Goal: Task Accomplishment & Management: Manage account settings

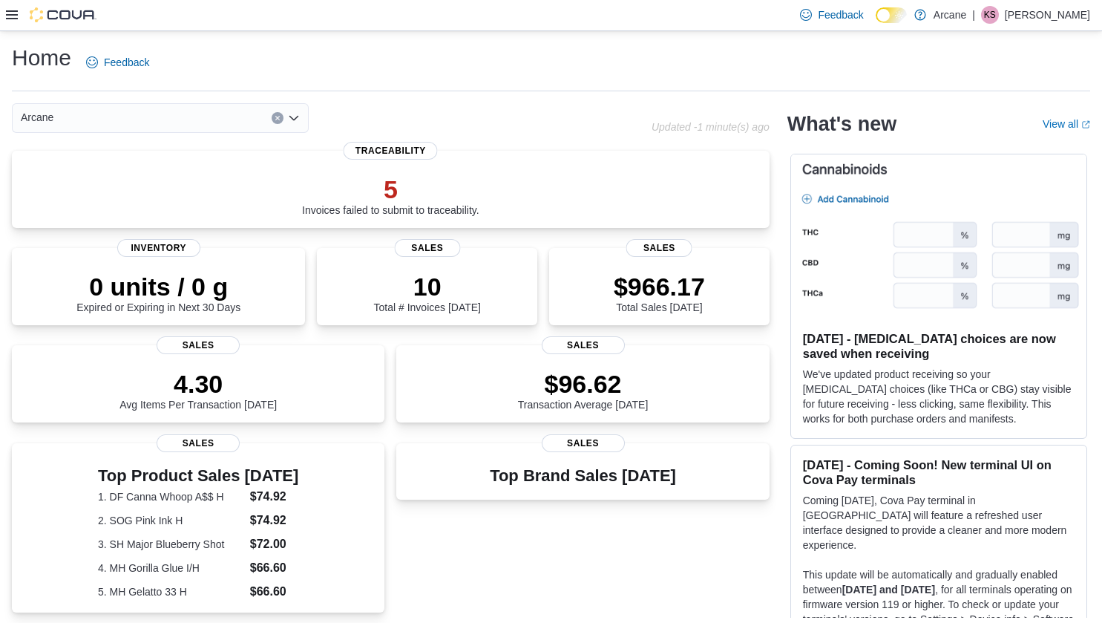
click at [13, 11] on icon at bounding box center [12, 14] width 12 height 9
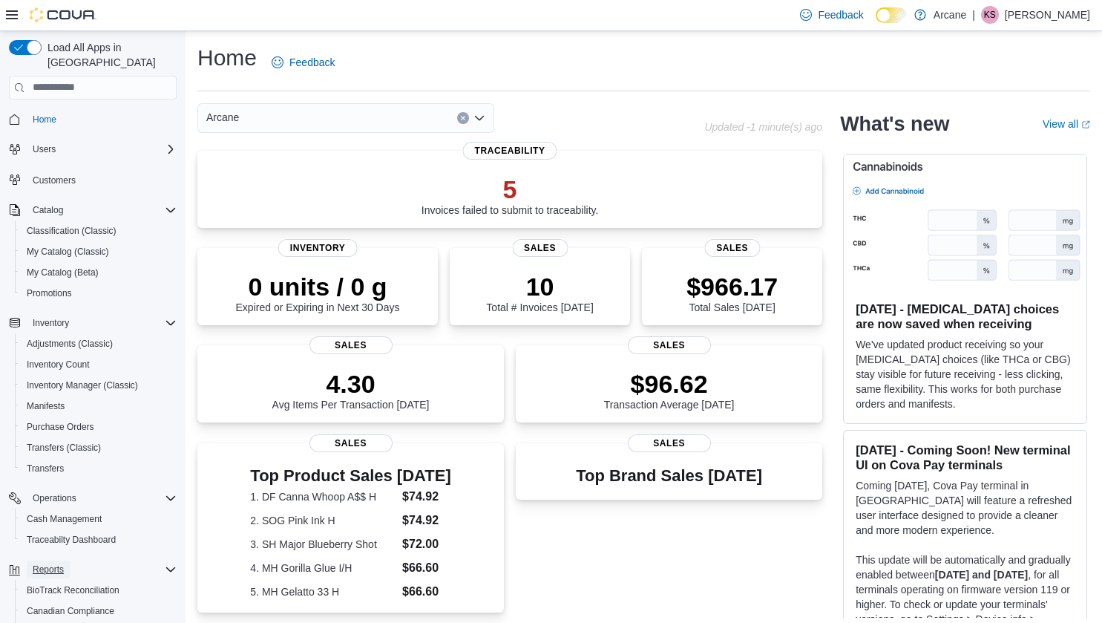
click at [48, 563] on span "Reports" at bounding box center [48, 569] width 31 height 12
click at [49, 563] on span "Reports" at bounding box center [48, 569] width 31 height 12
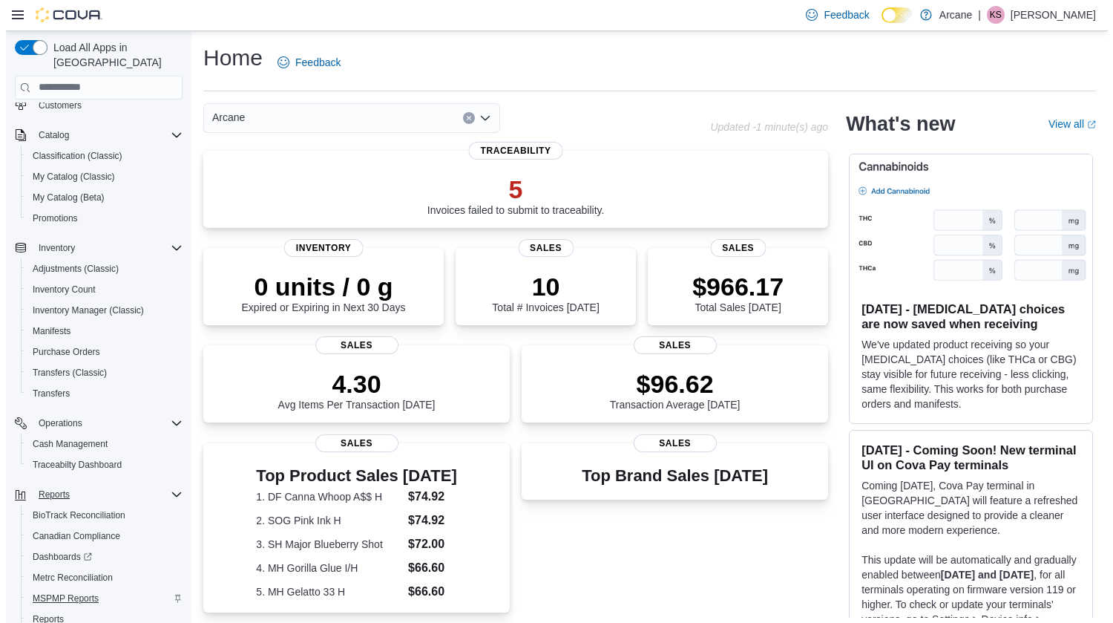
scroll to position [137, 0]
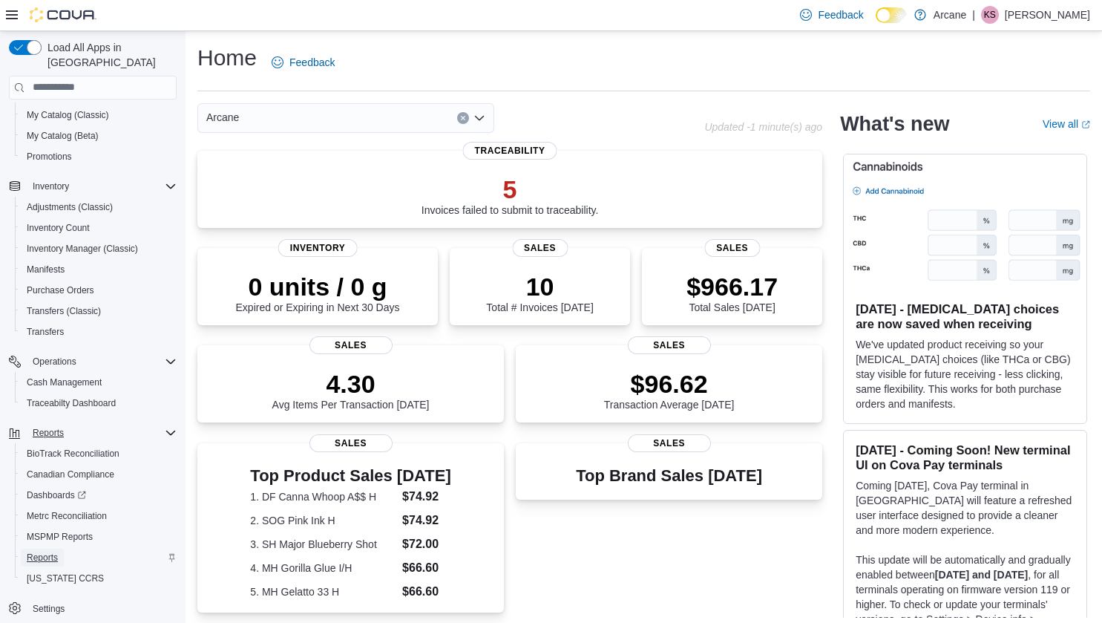
click at [51, 552] on span "Reports" at bounding box center [42, 558] width 31 height 12
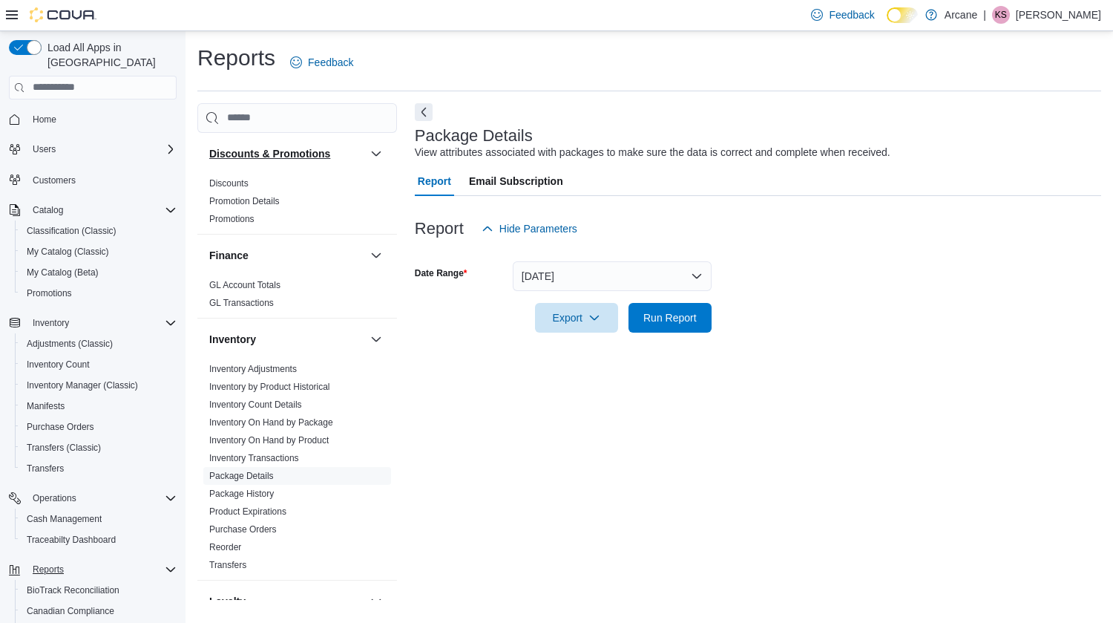
scroll to position [223, 0]
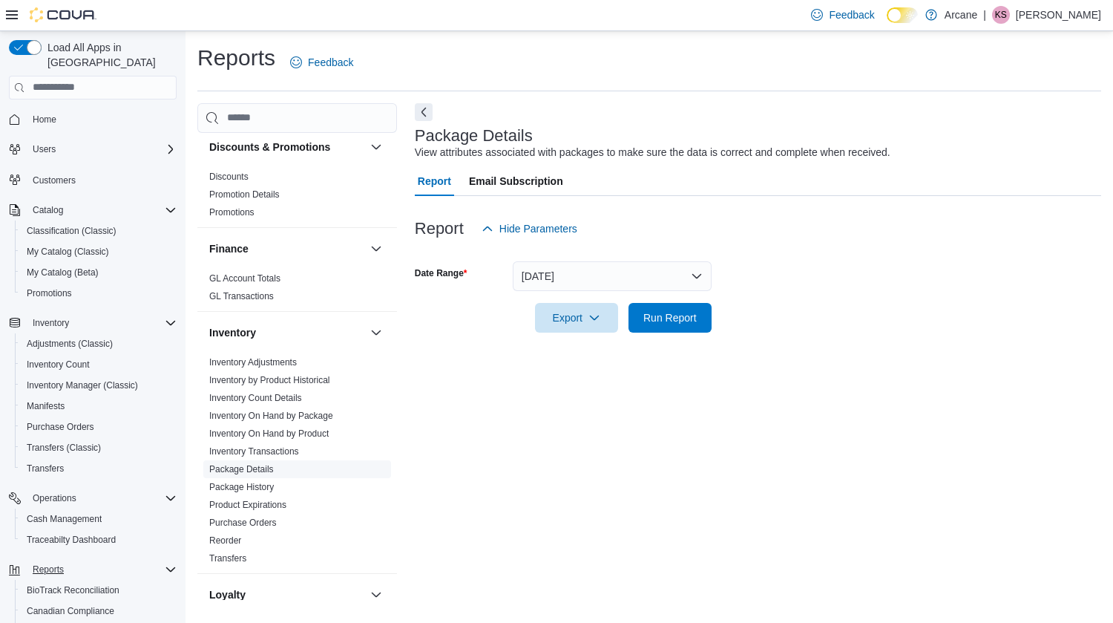
click at [243, 471] on link "Package Details" at bounding box center [241, 469] width 65 height 10
click at [580, 272] on button "[DATE]" at bounding box center [612, 276] width 199 height 30
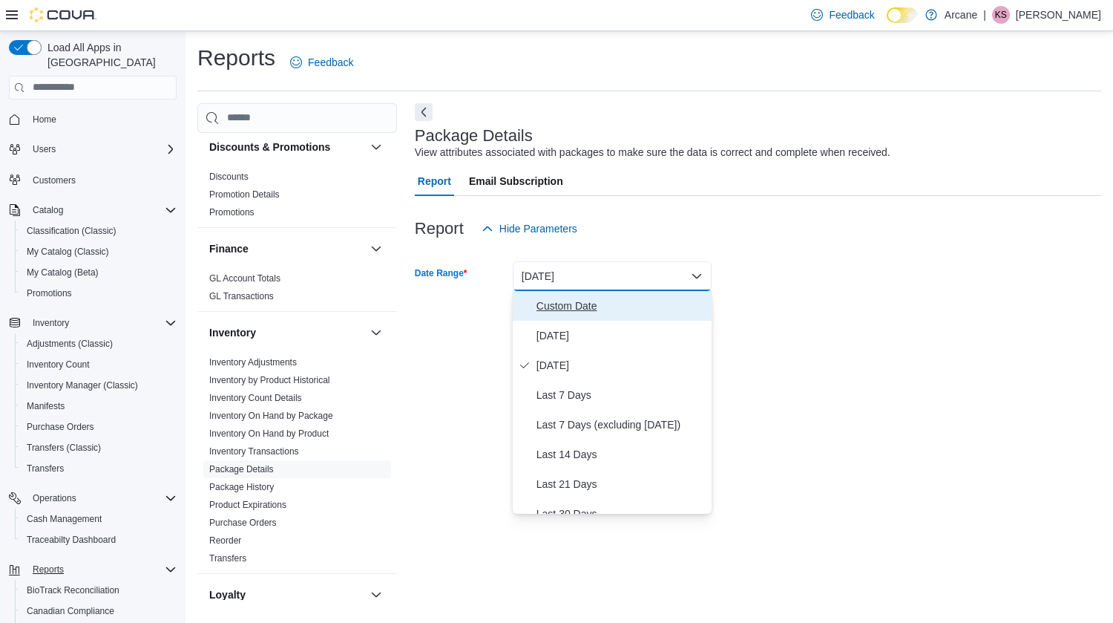
click at [570, 298] on span "Custom Date" at bounding box center [621, 306] width 169 height 18
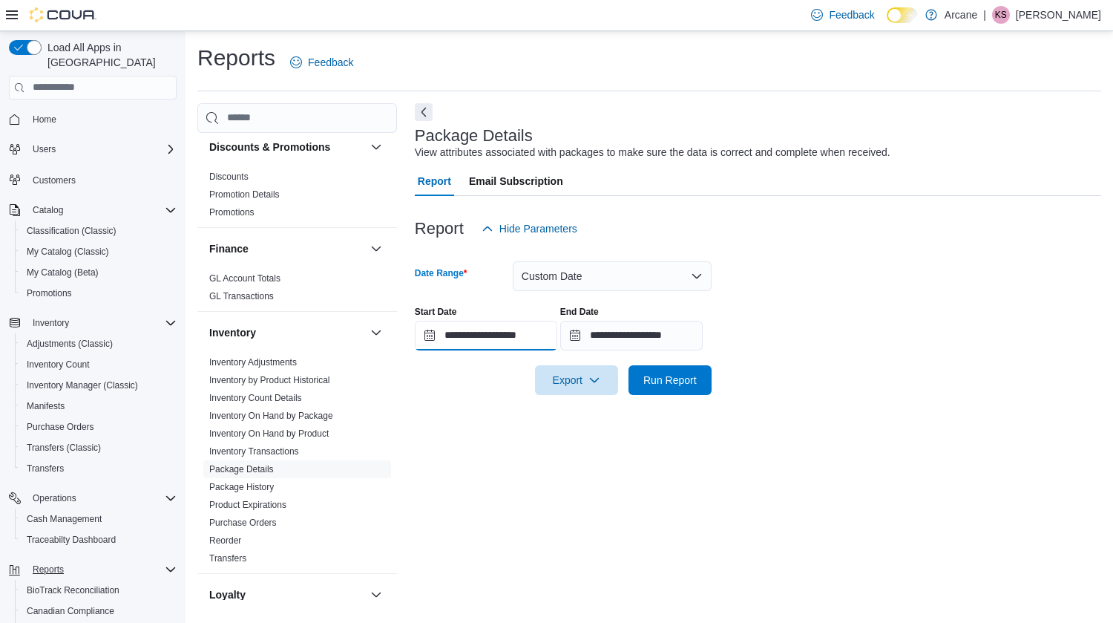
click at [503, 336] on input "**********" at bounding box center [486, 336] width 143 height 30
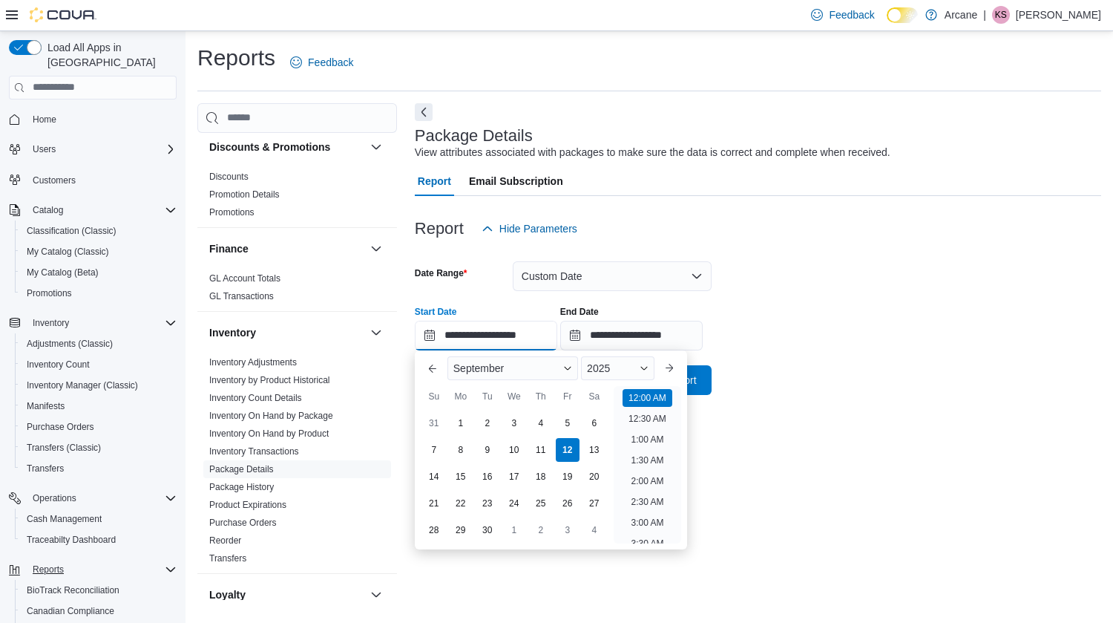
scroll to position [46, 0]
click at [602, 370] on span "2025" at bounding box center [598, 368] width 23 height 12
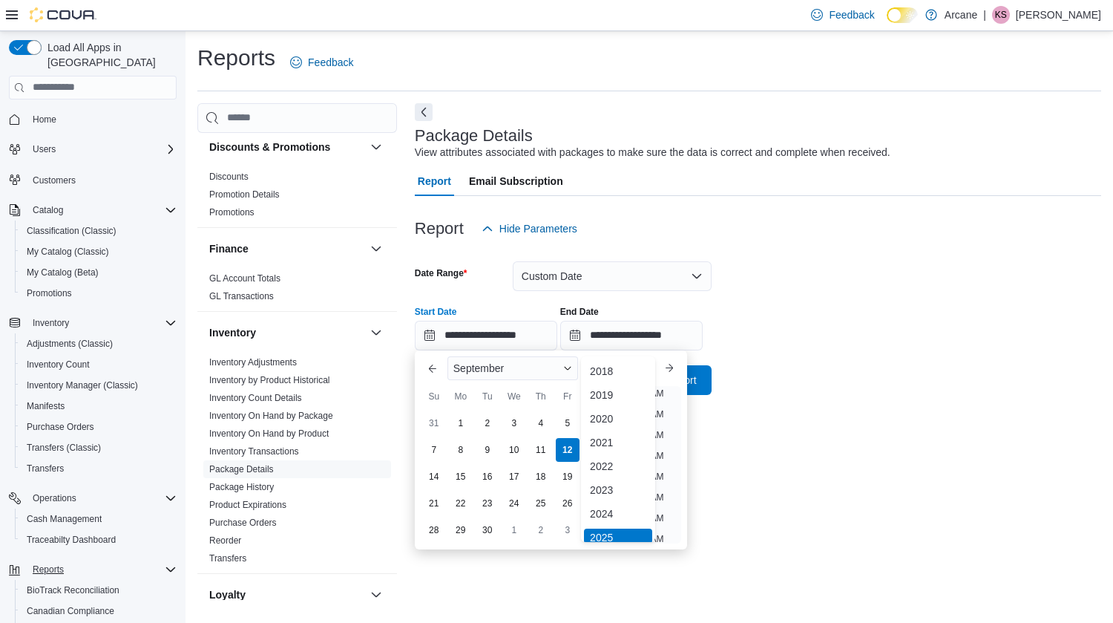
scroll to position [4, 0]
click at [608, 507] on div "2024" at bounding box center [618, 509] width 68 height 18
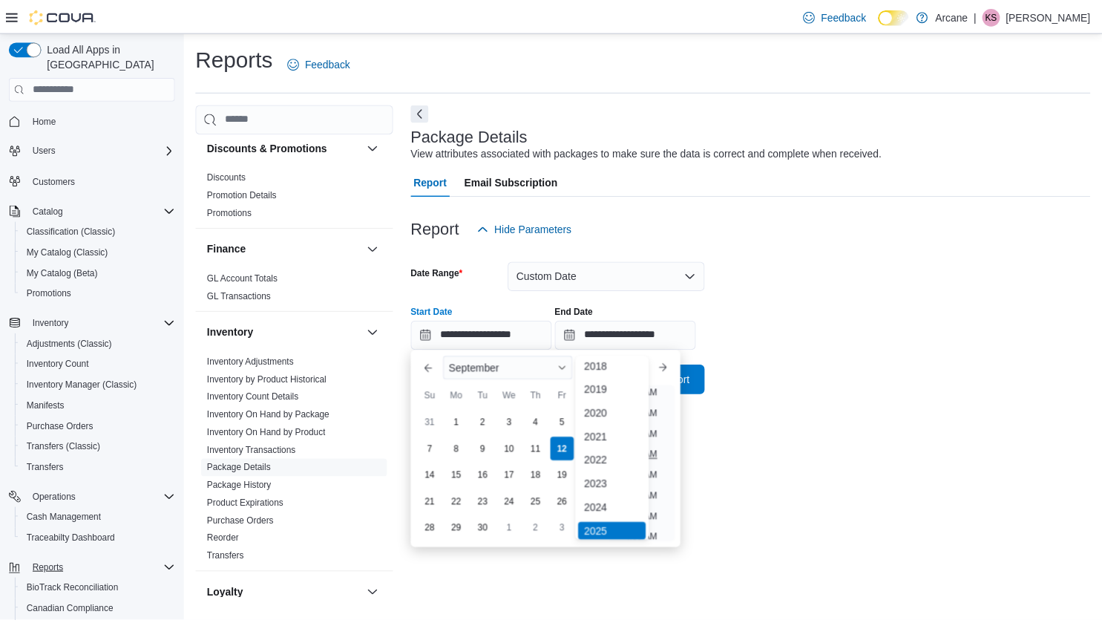
scroll to position [3, 0]
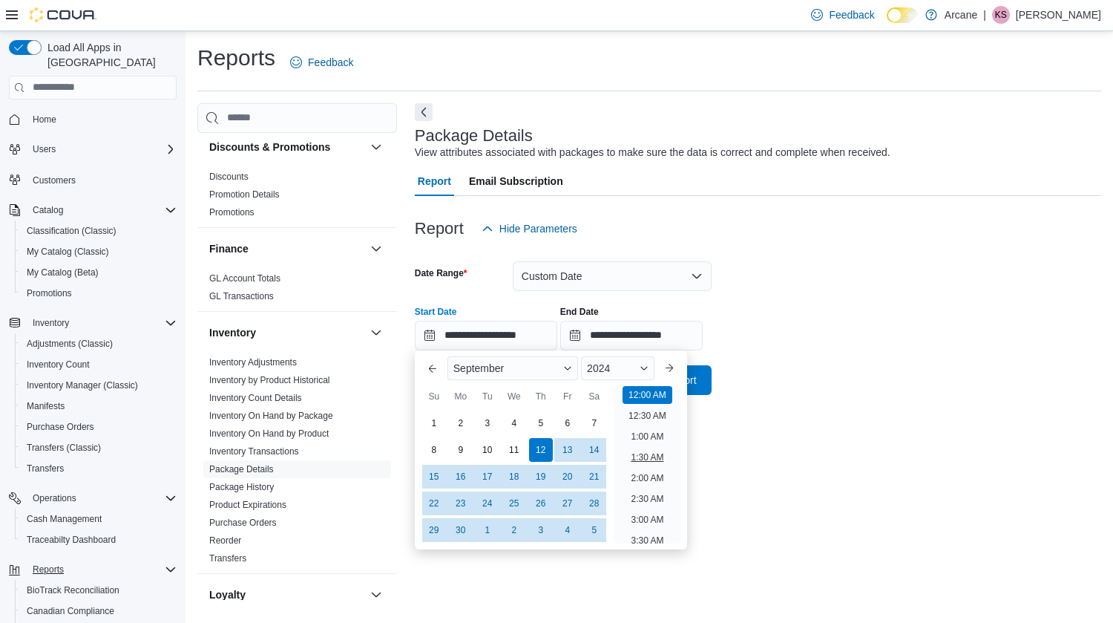
click at [667, 465] on li "1:30 AM" at bounding box center [647, 457] width 45 height 18
type input "**********"
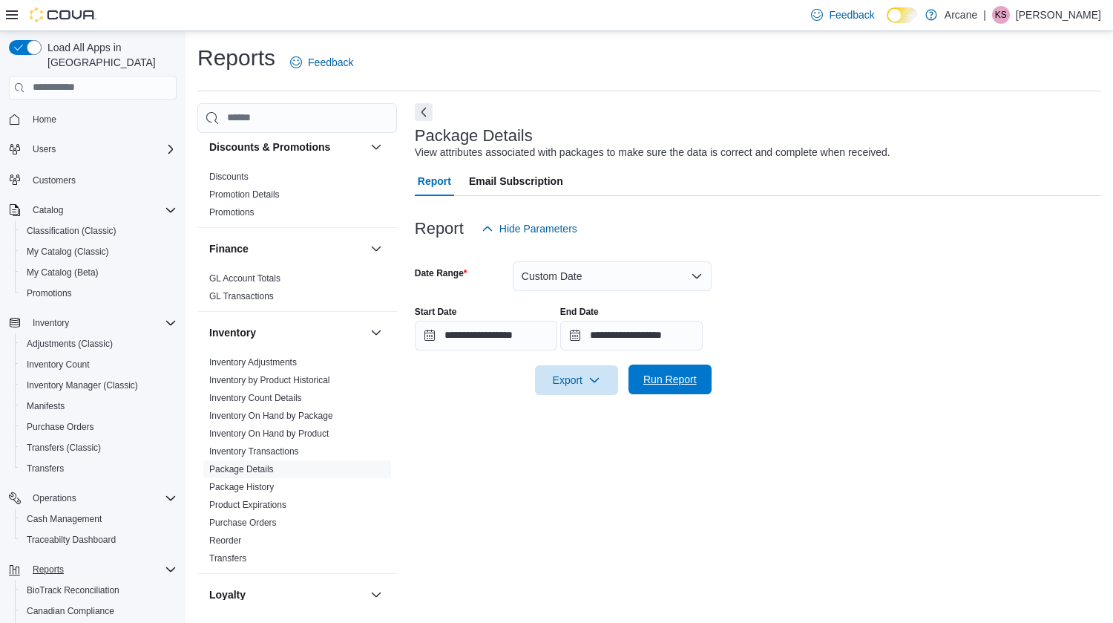
click at [654, 388] on span "Run Report" at bounding box center [670, 379] width 65 height 30
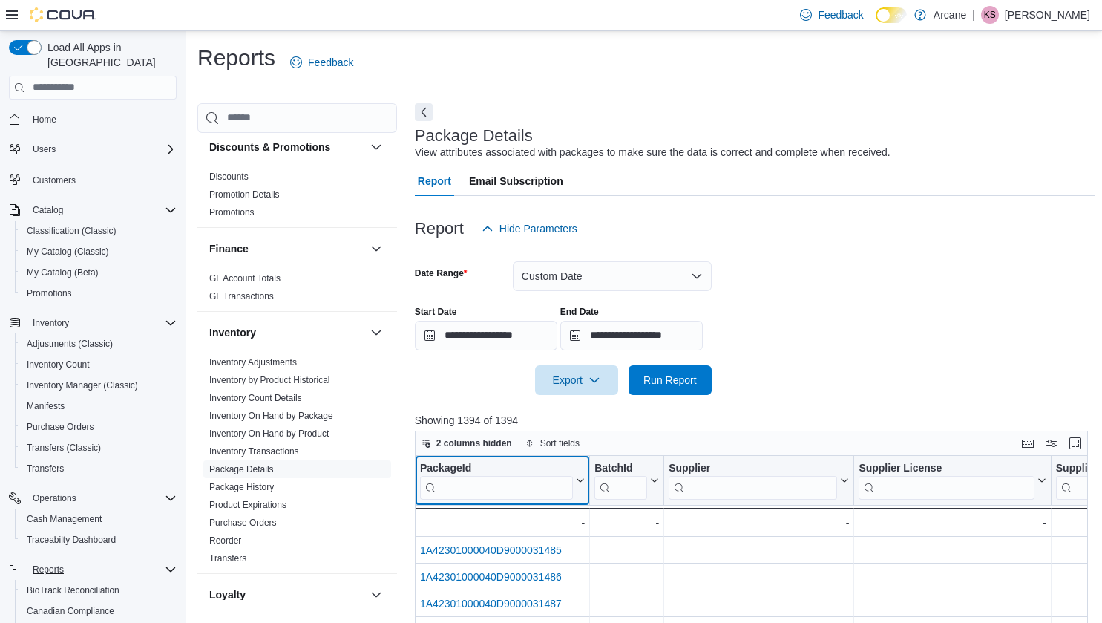
click at [477, 489] on input "search" at bounding box center [496, 488] width 153 height 24
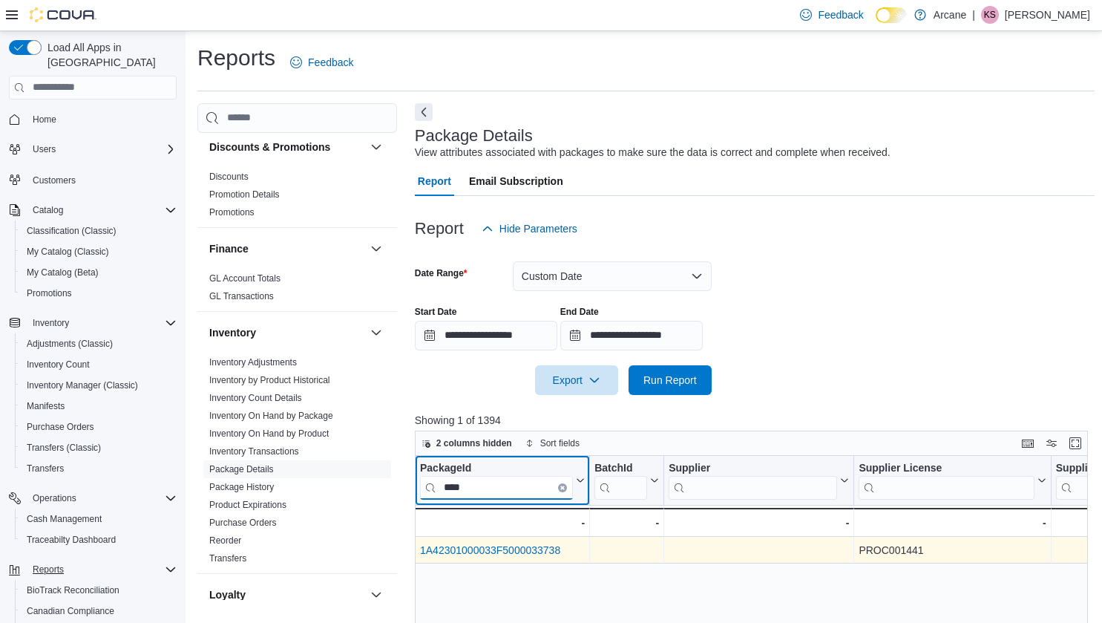
type input "****"
click at [461, 549] on link "1A42301000033F5000033738" at bounding box center [490, 550] width 140 height 12
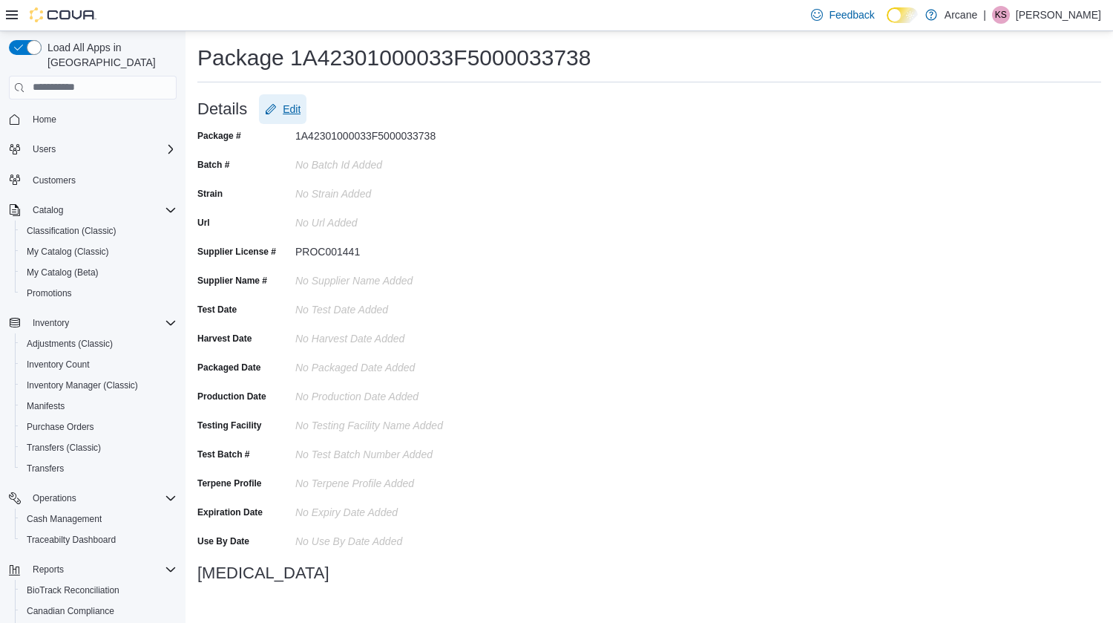
click at [294, 111] on span "Edit" at bounding box center [292, 109] width 18 height 15
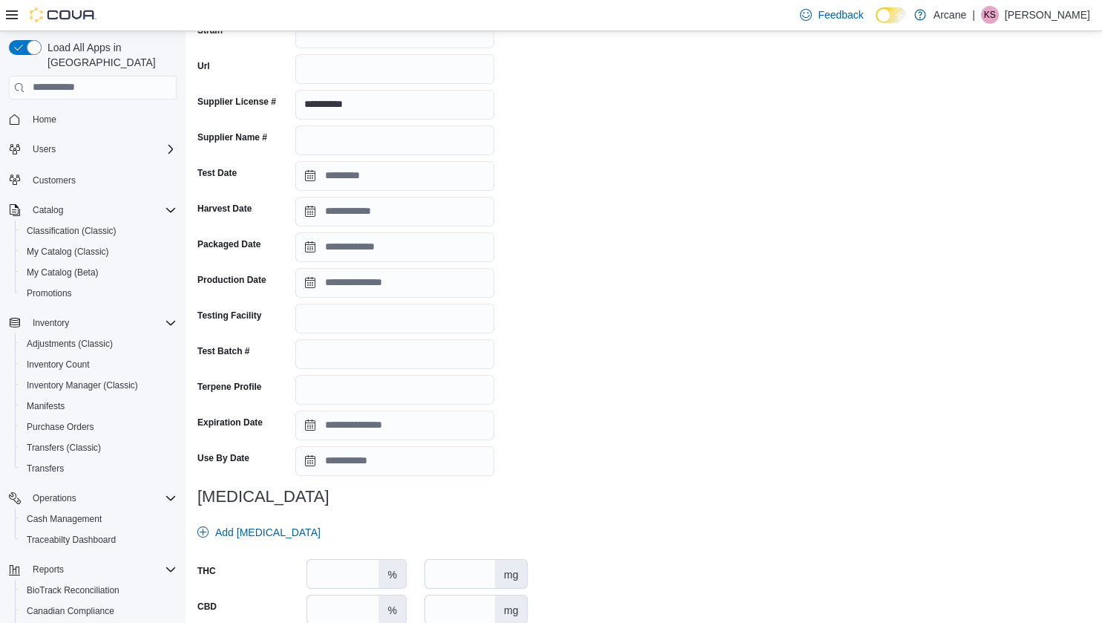
scroll to position [231, 0]
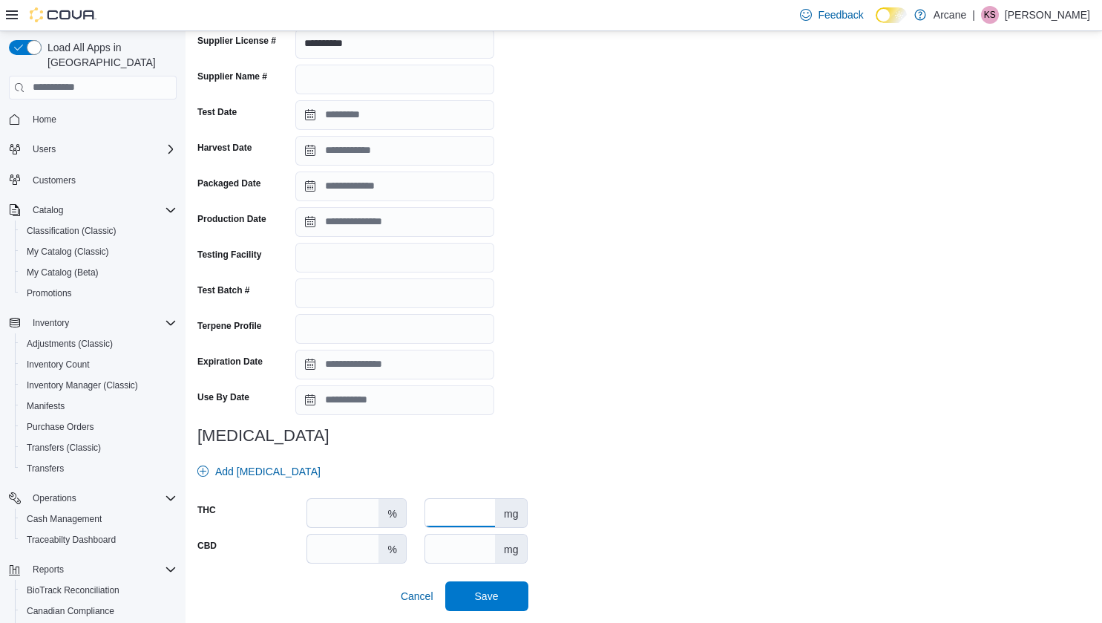
click at [490, 504] on input "number" at bounding box center [460, 513] width 70 height 28
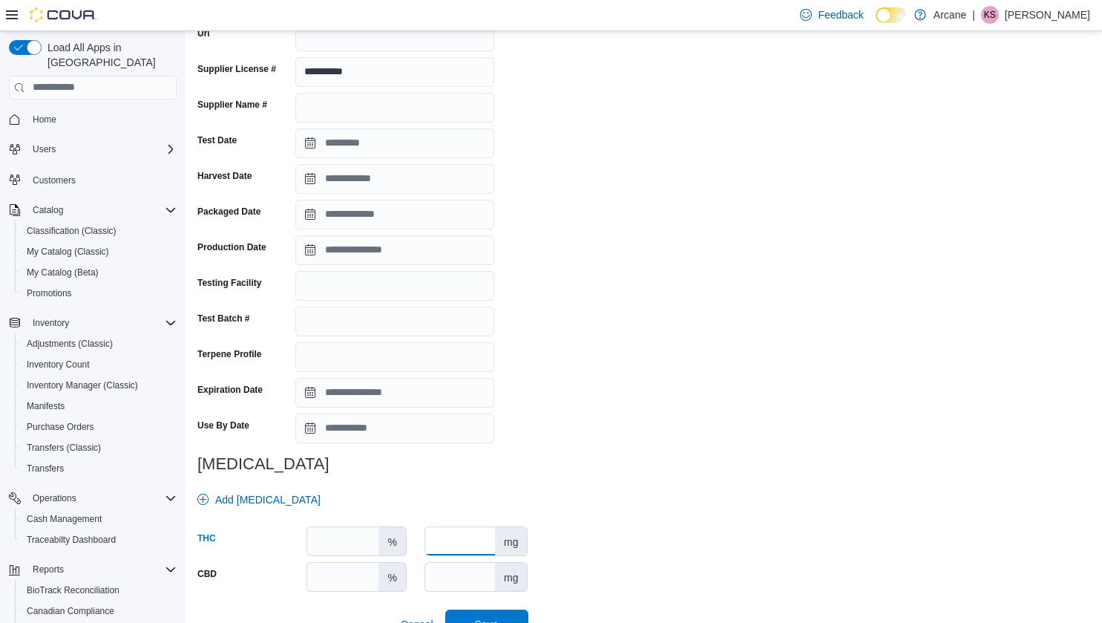
scroll to position [223, 0]
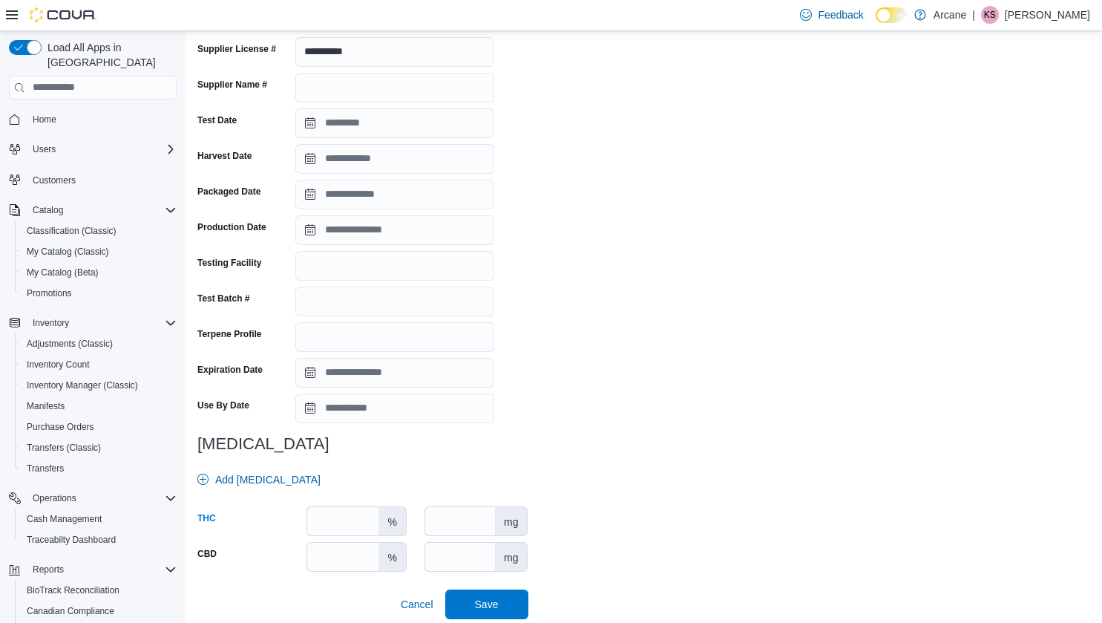
click at [505, 526] on div "mg" at bounding box center [511, 521] width 32 height 28
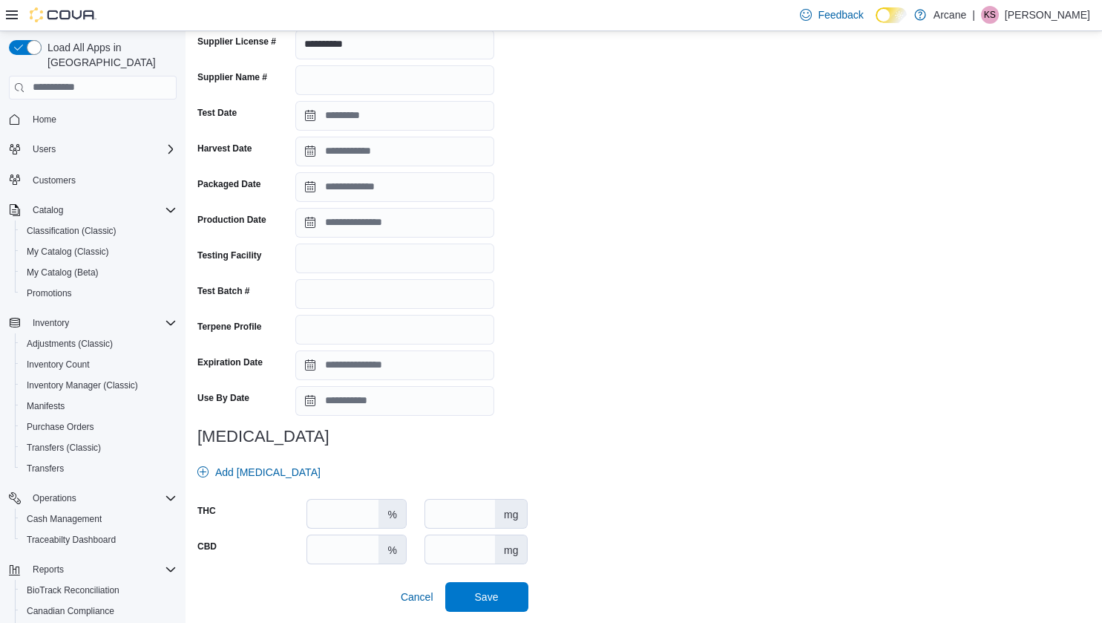
scroll to position [231, 0]
click at [454, 510] on input "***" at bounding box center [460, 513] width 70 height 28
type input "***"
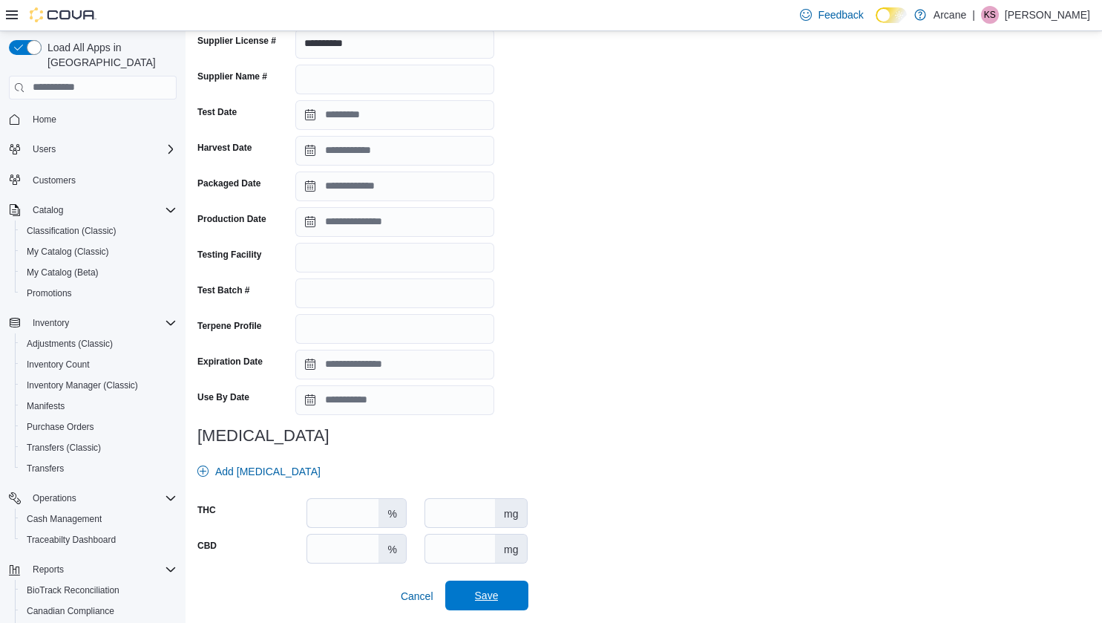
click at [498, 595] on span "Save" at bounding box center [487, 595] width 24 height 15
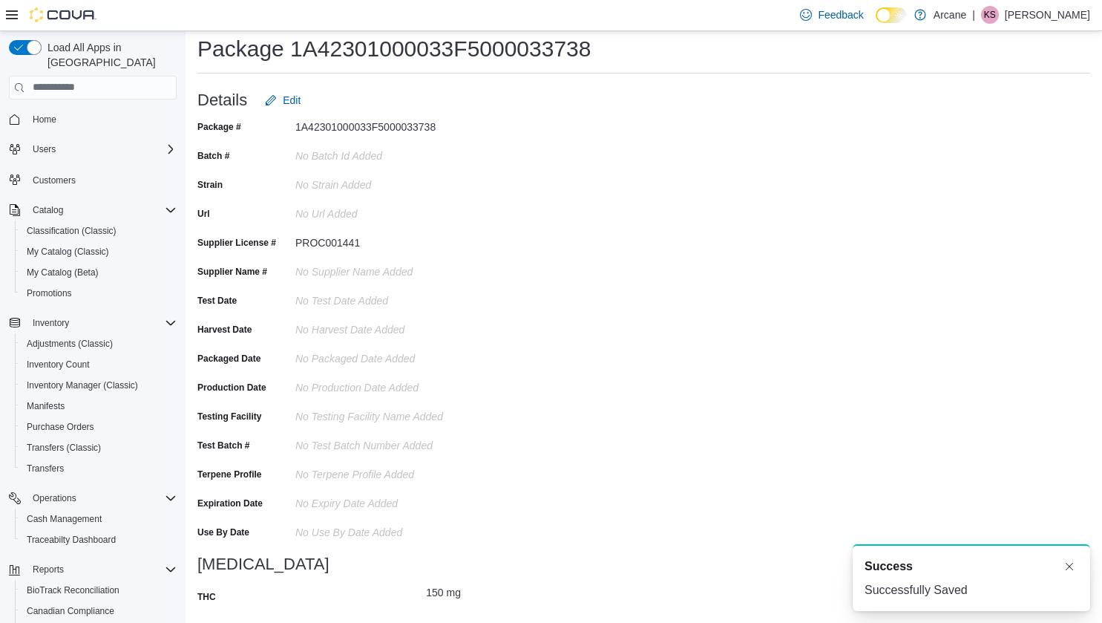
scroll to position [12, 0]
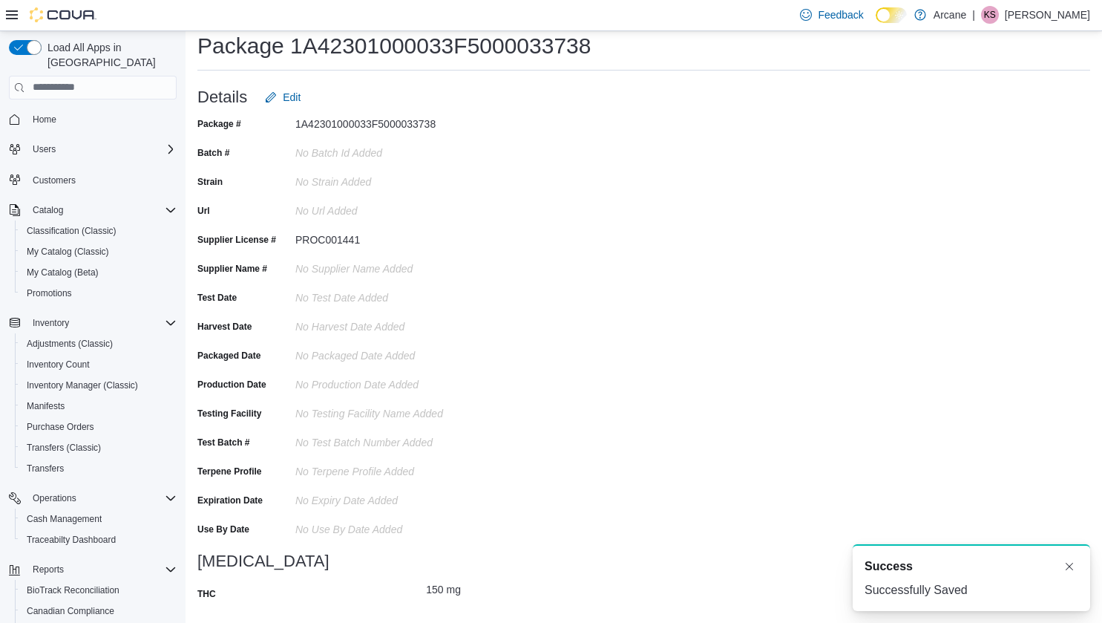
click at [464, 245] on div "PROC001441" at bounding box center [394, 237] width 199 height 18
click at [476, 258] on div "No Supplier Name added" at bounding box center [394, 266] width 199 height 18
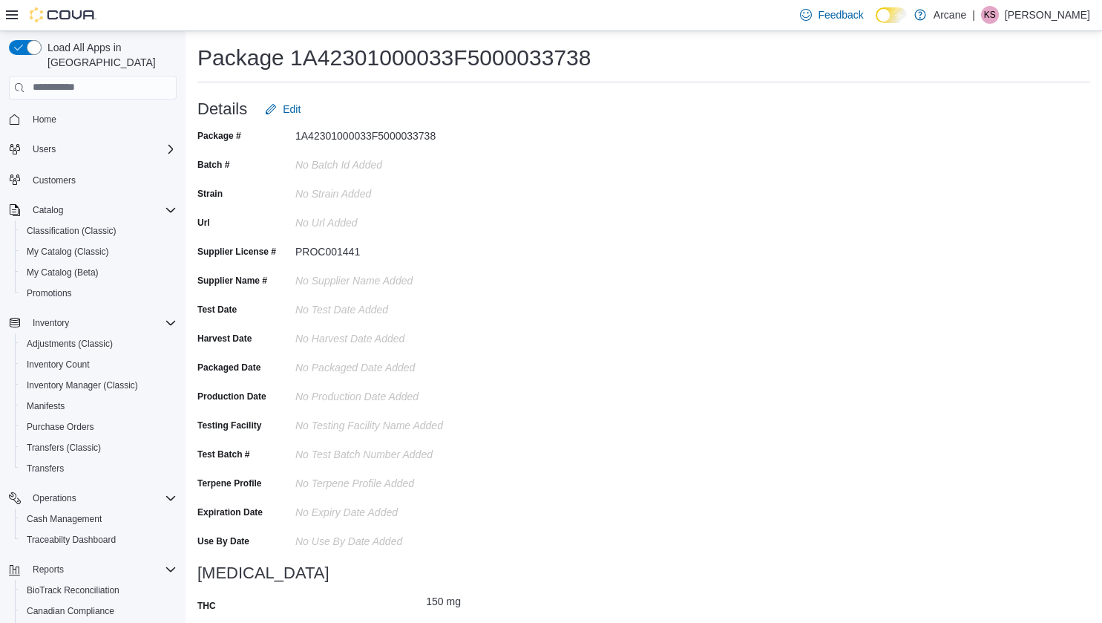
click at [476, 258] on div "PROC001441" at bounding box center [394, 251] width 199 height 23
click at [476, 259] on div "PROC001441" at bounding box center [394, 251] width 199 height 23
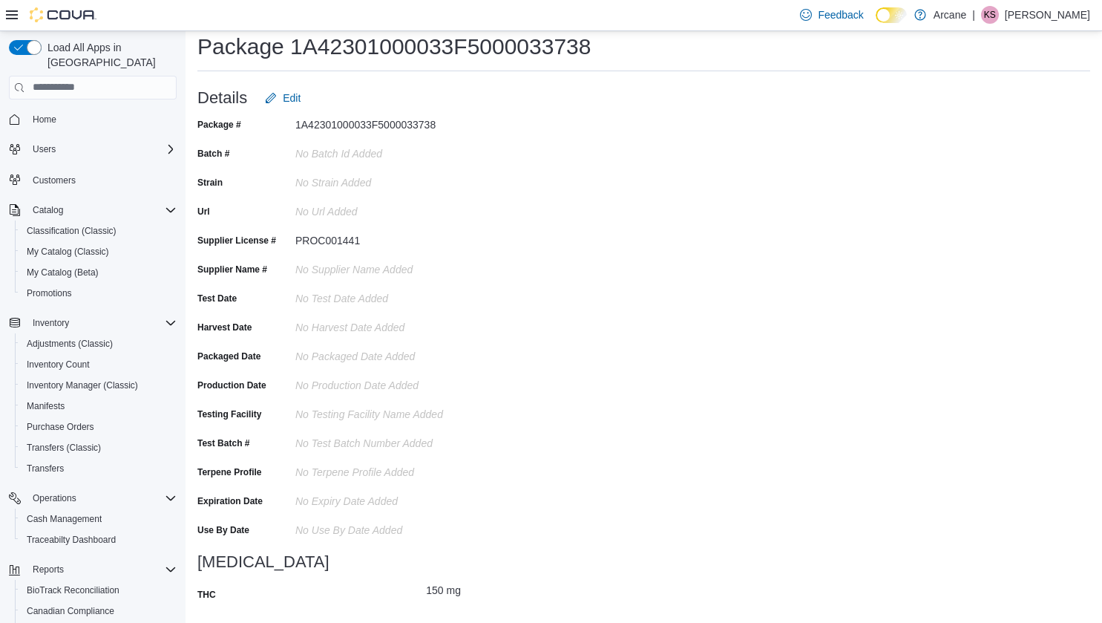
scroll to position [12, 0]
click at [1004, 275] on div "Package # 1A42301000033F5000033738 Batch # No Batch Id added Strain No Strain a…" at bounding box center [643, 361] width 893 height 499
